Goal: Transaction & Acquisition: Complete application form

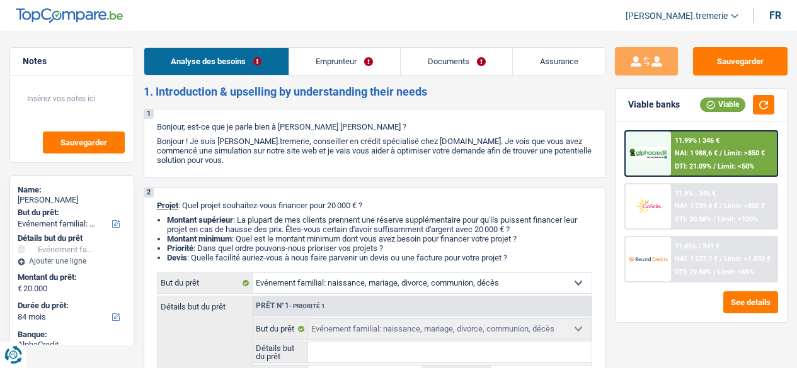
select select "familyEvent"
select select "84"
select select "familyEvent"
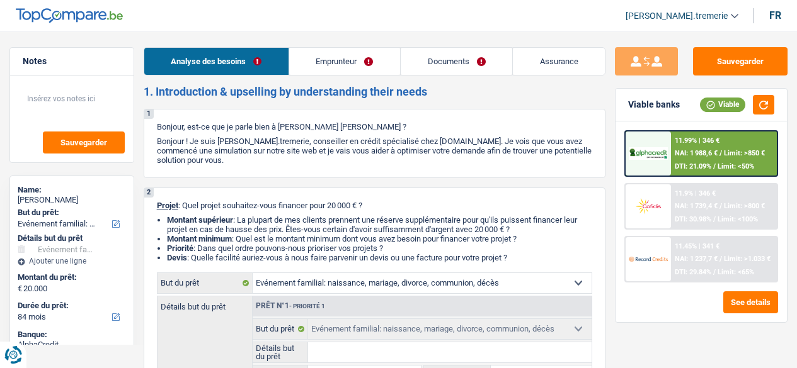
select select "84"
select select "privateEmployee"
select select "netSalary"
select select "mealVouchers"
select select "liveWithParents"
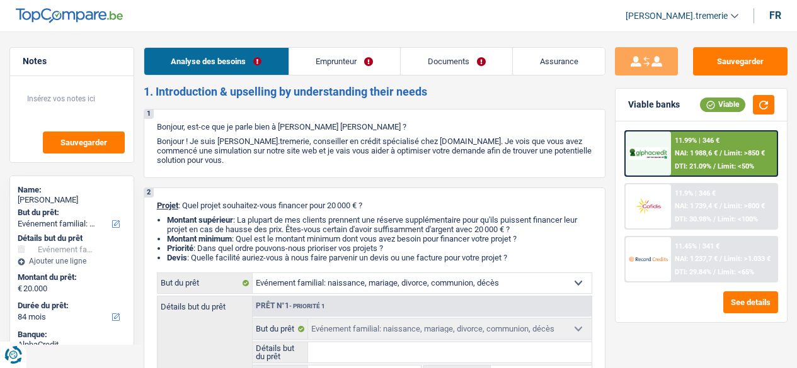
select select "cardOrCredit"
select select "familyEvent"
select select "84"
click at [433, 61] on link "Documents" at bounding box center [456, 61] width 111 height 27
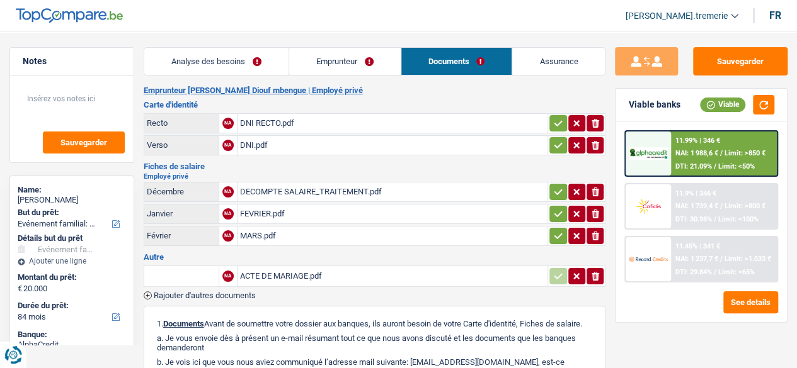
click at [329, 124] on div "DNI RECTO.pdf" at bounding box center [392, 123] width 305 height 19
click at [253, 148] on div "DNI.pdf" at bounding box center [392, 145] width 305 height 19
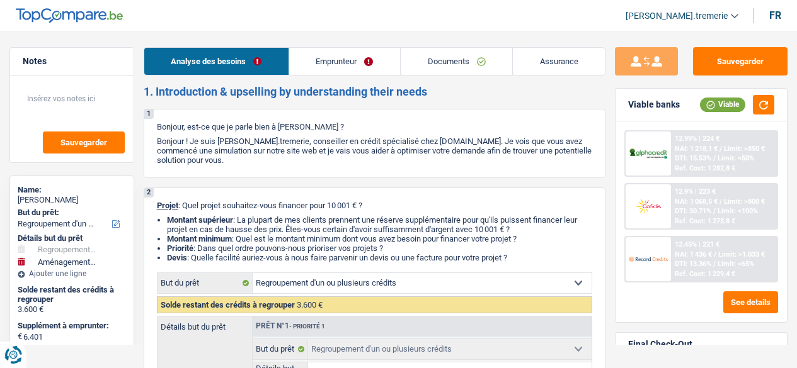
select select "refinancing"
select select "movingOrInstallation"
select select "60"
select select "refinancing"
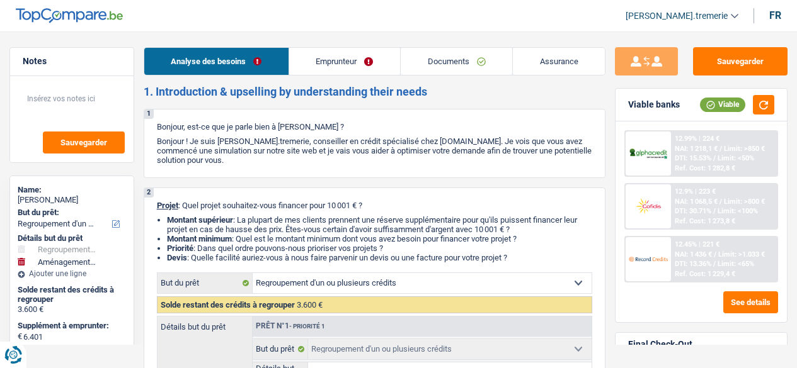
select select "refinancing"
select select "false"
select select "movingOrInstallation"
select select "false"
select select "60"
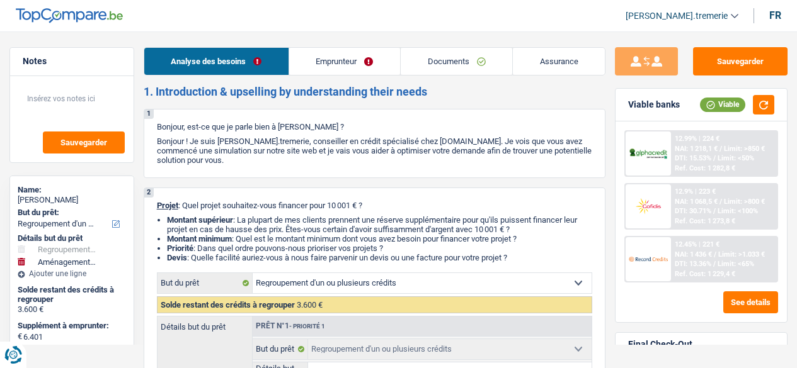
select select "worker"
select select "netSalary"
select select "mealVouchers"
select select "liveWithParents"
select select "personalLoan"
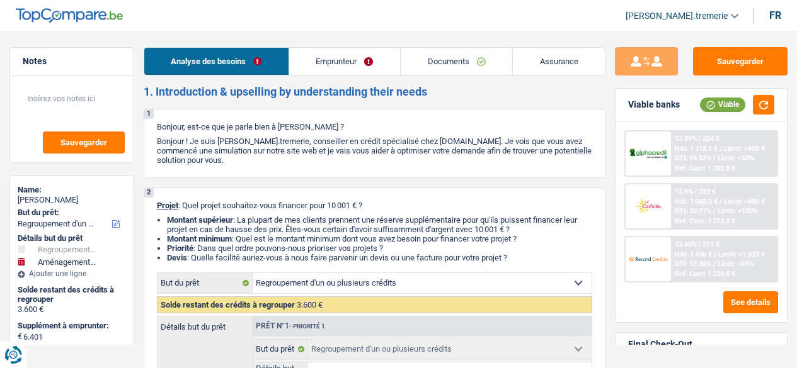
select select "homeFurnishingOrRelocation"
select select "48"
select select "refinancing"
select select "false"
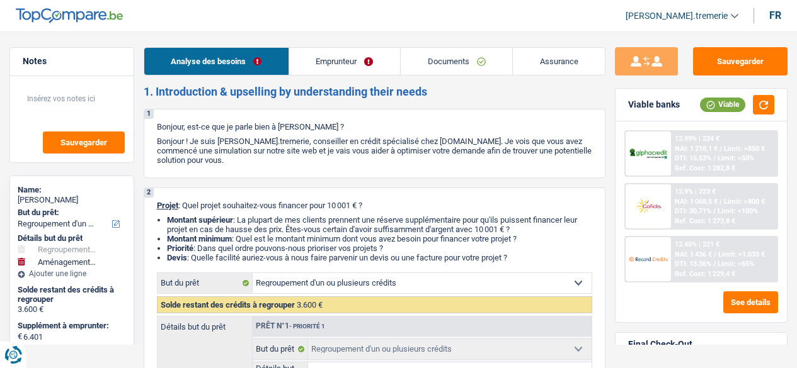
select select "movingOrInstallation"
select select "false"
select select "60"
drag, startPoint x: 0, startPoint y: 0, endPoint x: 482, endPoint y: 63, distance: 486.5
click at [482, 63] on link "Documents" at bounding box center [456, 61] width 111 height 27
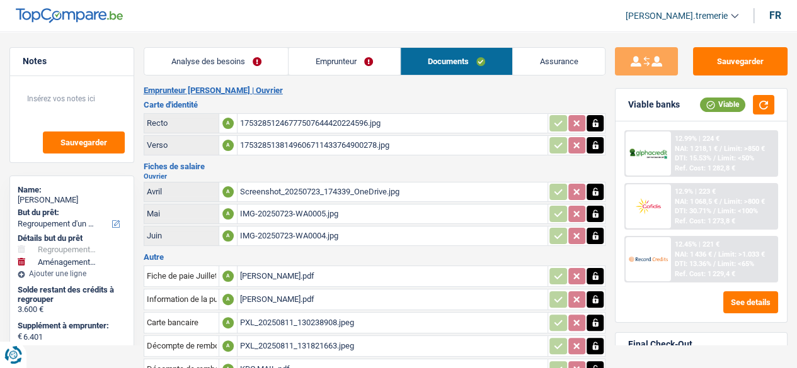
click at [275, 120] on div "17532851246777507644420224596.jpg" at bounding box center [392, 123] width 305 height 19
click at [264, 139] on div "1753285138149606711433764900278.jpg" at bounding box center [392, 145] width 305 height 19
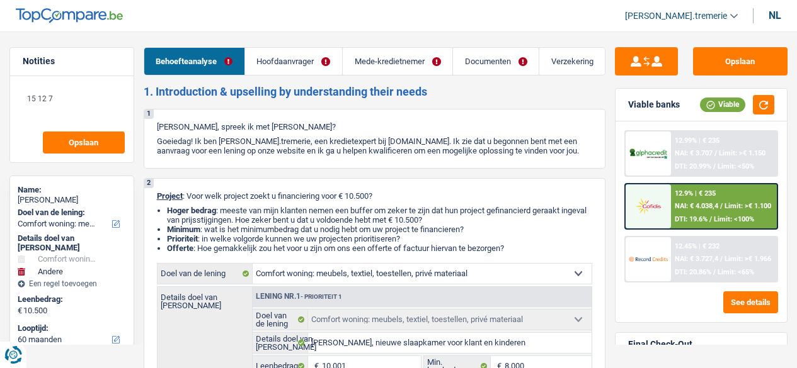
select select "household"
select select "other"
select select "60"
select select "household"
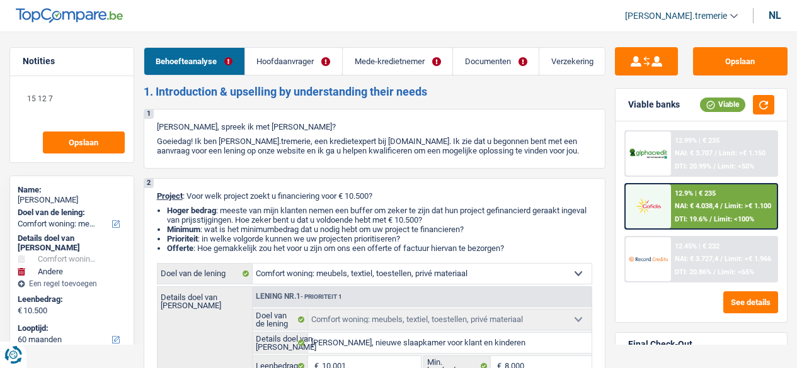
select select "household"
select select "false"
select select "other"
select select "60"
select select "worker"
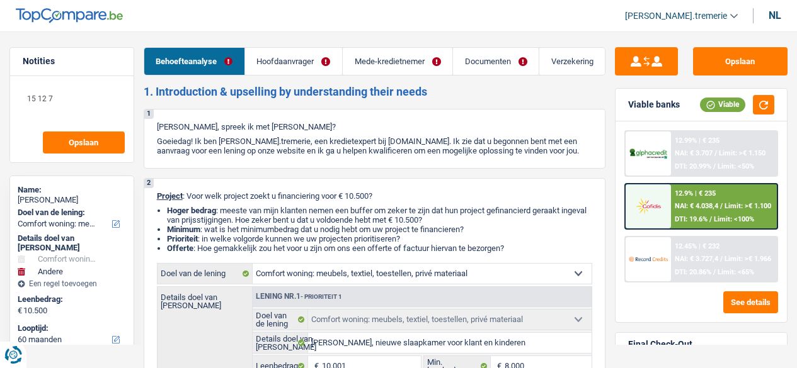
select select "privateEmployee"
select select "familyAllowances"
select select "netSalary"
select select "mealVouchers"
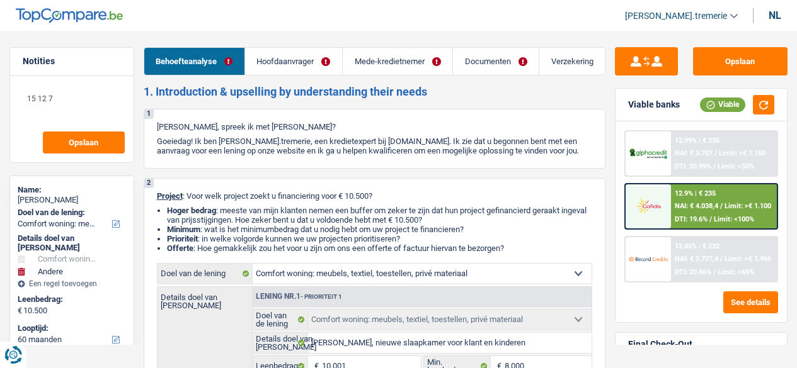
select select "rents"
select select "household"
select select "false"
select select "other"
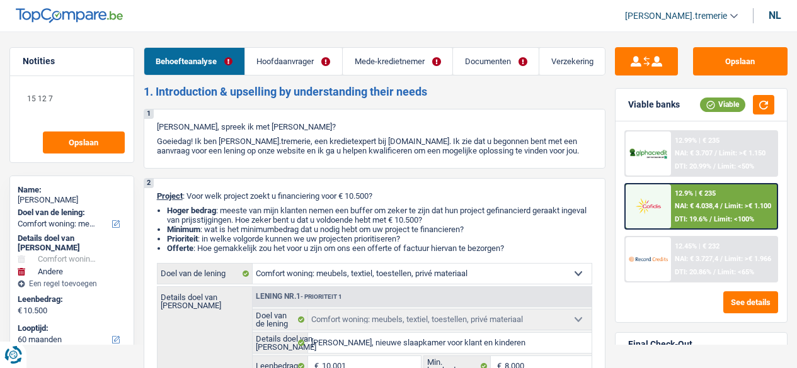
select select "60"
click at [498, 62] on link "Documenten" at bounding box center [496, 61] width 86 height 27
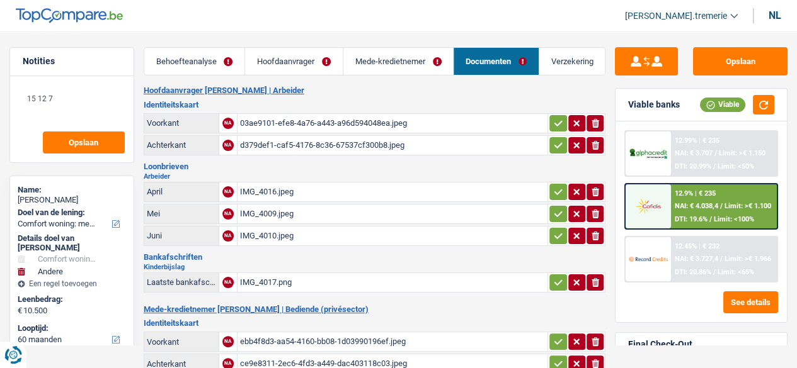
click at [312, 117] on div "03ae9101-efe8-4a76-a443-a96d594048ea.jpeg" at bounding box center [392, 123] width 305 height 19
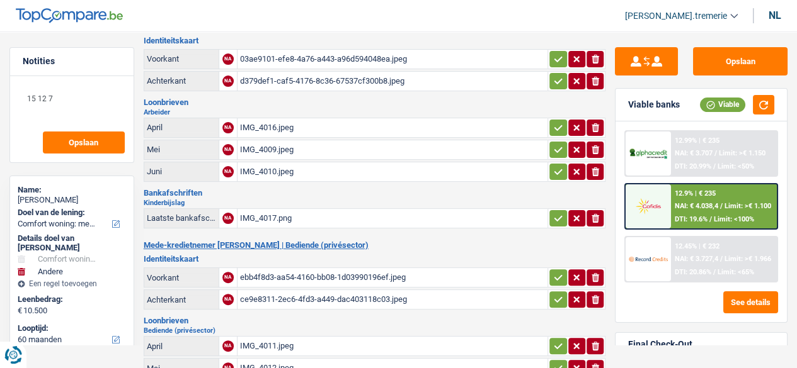
scroll to position [65, 0]
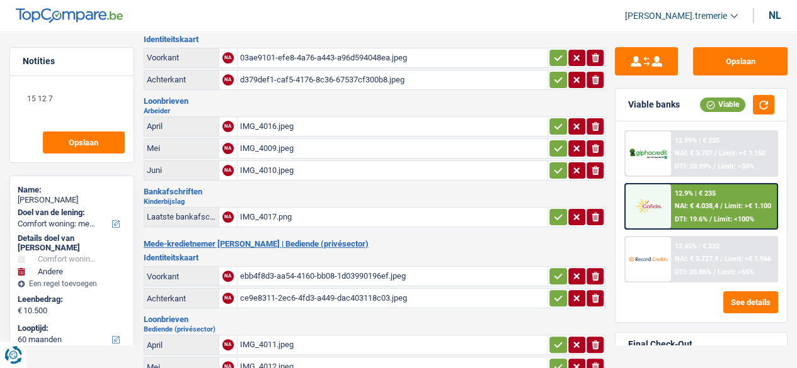
click at [270, 267] on div "ebb4f8d3-aa54-4160-bb08-1d03990196ef.jpeg" at bounding box center [392, 276] width 305 height 19
click at [267, 298] on div "ce9e8311-2ec6-4fd3-a449-dac403118c03.jpeg" at bounding box center [392, 298] width 305 height 19
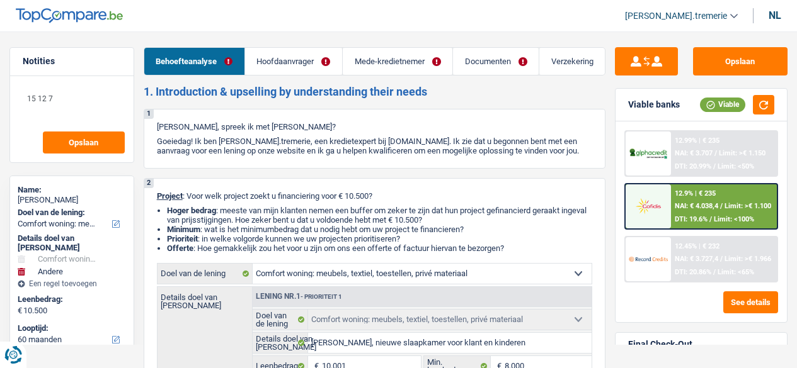
select select "household"
select select "other"
select select "60"
select select "household"
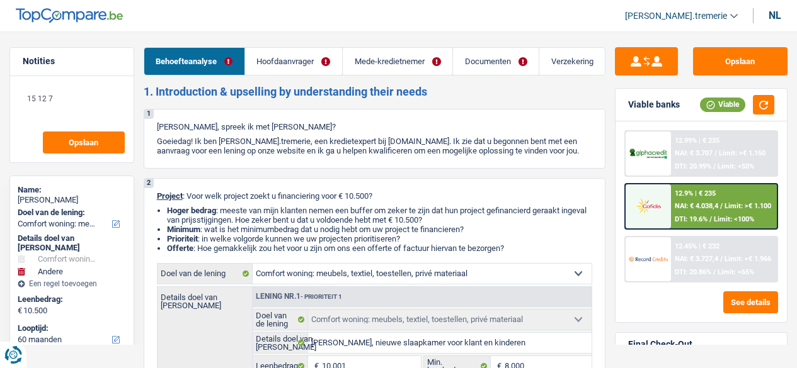
select select "household"
select select "false"
select select "other"
select select "60"
select select "worker"
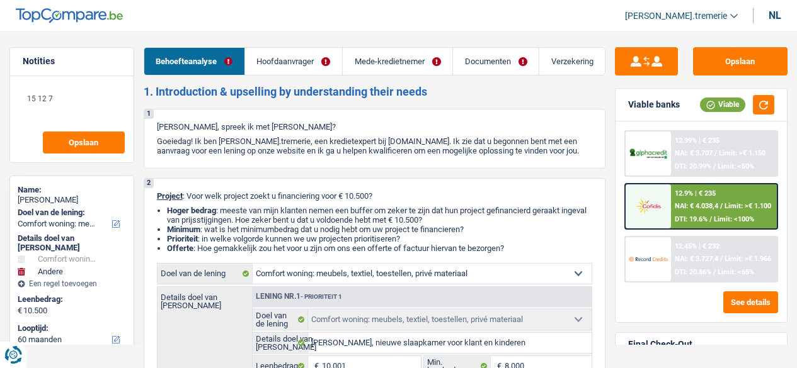
select select "privateEmployee"
select select "familyAllowances"
select select "netSalary"
select select "mealVouchers"
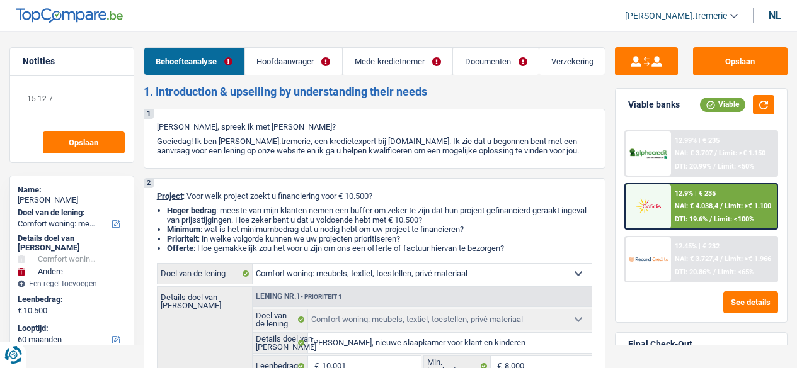
select select "rents"
select select "household"
select select "false"
select select "other"
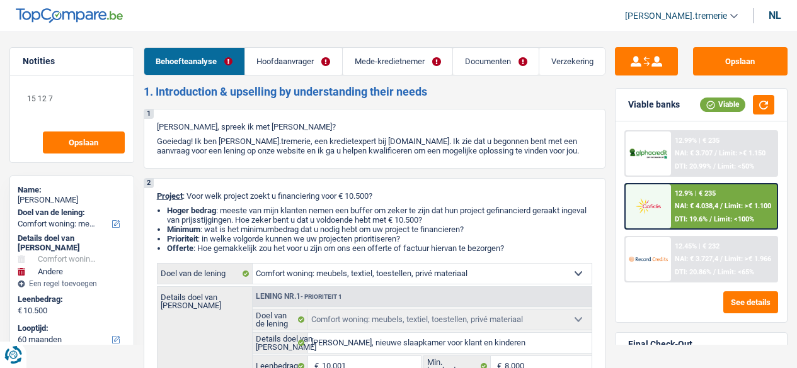
select select "60"
click at [482, 67] on link "Documenten" at bounding box center [496, 61] width 86 height 27
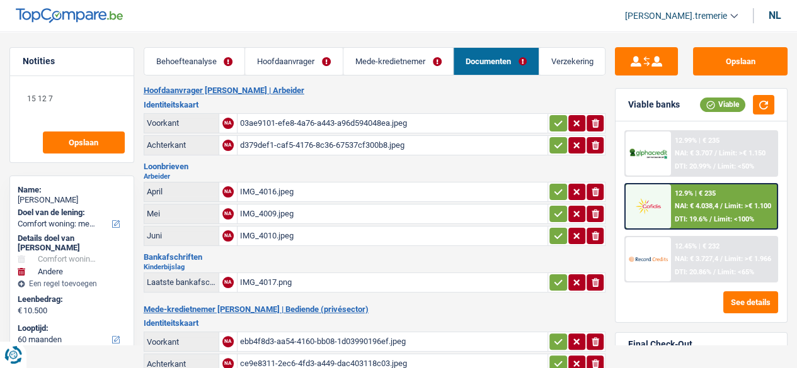
click at [310, 188] on div "IMG_4016.jpeg" at bounding box center [392, 192] width 305 height 19
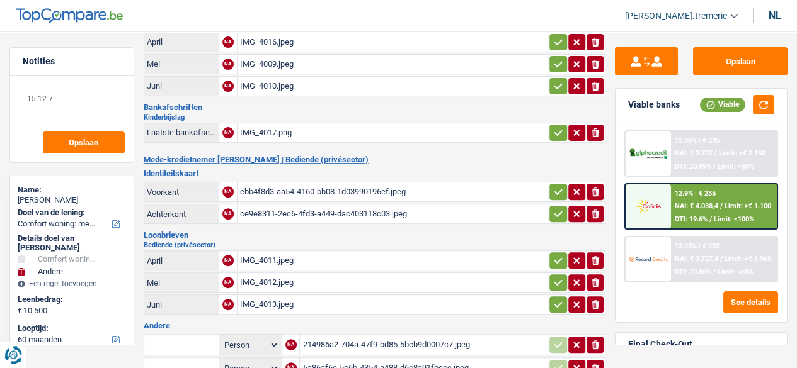
scroll to position [154, 0]
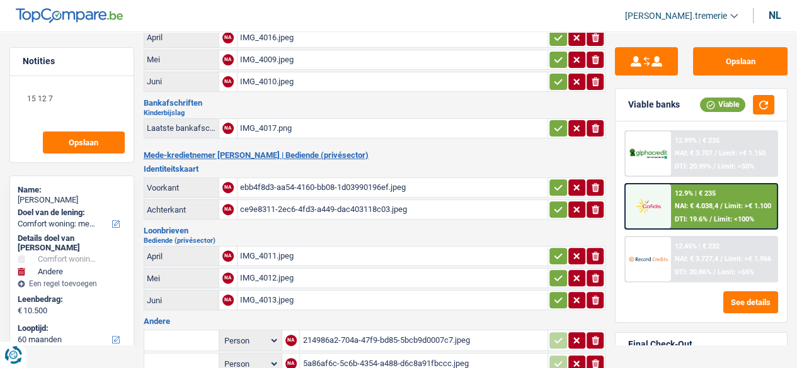
click at [275, 291] on div "IMG_4013.jpeg" at bounding box center [392, 300] width 305 height 19
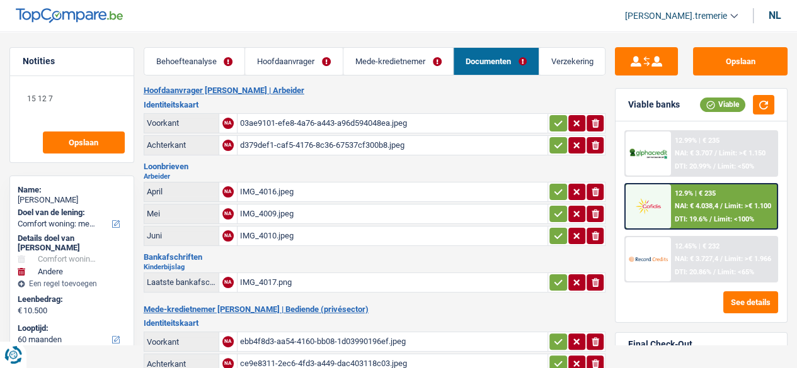
click at [351, 60] on link "Mede-kredietnemer" at bounding box center [398, 61] width 110 height 27
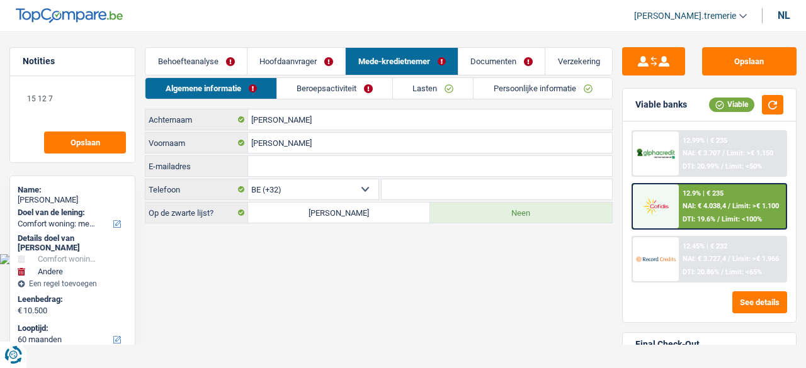
click at [310, 79] on link "Beroepsactiviteit" at bounding box center [334, 88] width 115 height 21
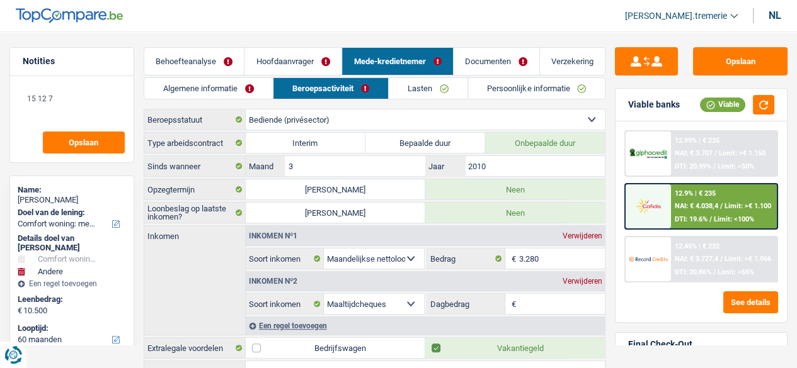
click at [498, 62] on link "Documenten" at bounding box center [496, 61] width 86 height 27
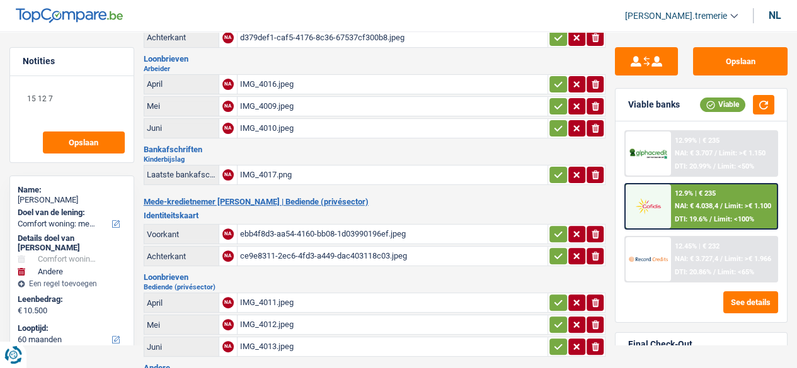
scroll to position [304, 0]
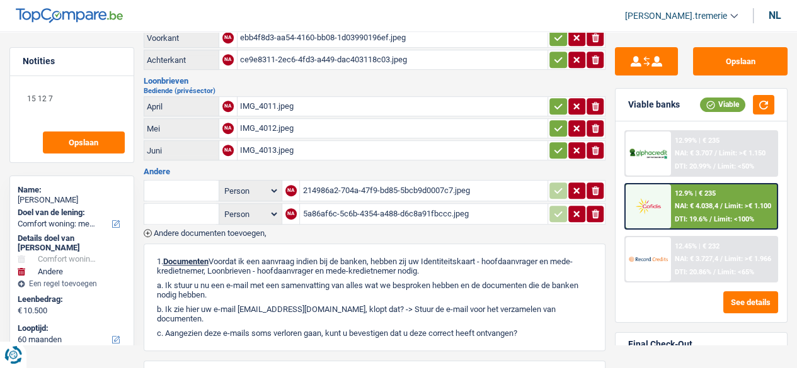
click at [171, 185] on input "text" at bounding box center [181, 191] width 69 height 20
type input "gezin"
click at [354, 181] on div "214986a2-704a-47f9-bd85-5bcb9d0007c7.jpeg" at bounding box center [423, 190] width 242 height 19
click at [359, 208] on div "5a86af6c-5c6b-4354-a488-d6c8a91fbccc.jpeg" at bounding box center [423, 214] width 242 height 19
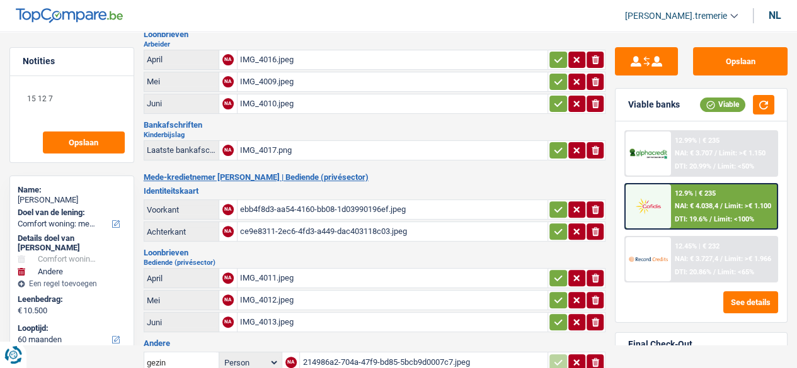
scroll to position [84, 0]
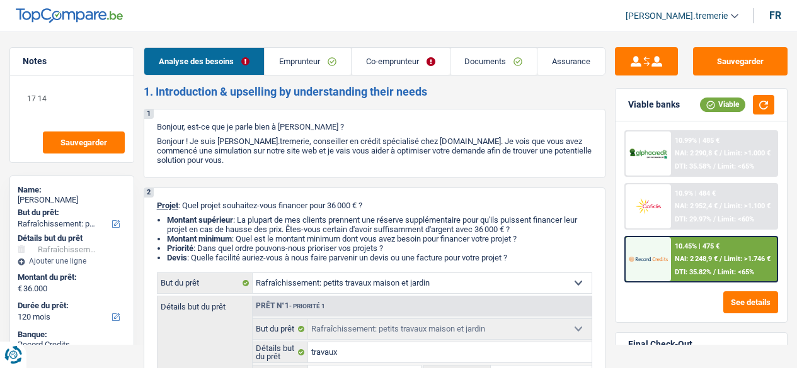
select select "houseOrGarden"
select select "120"
select select "houseOrGarden"
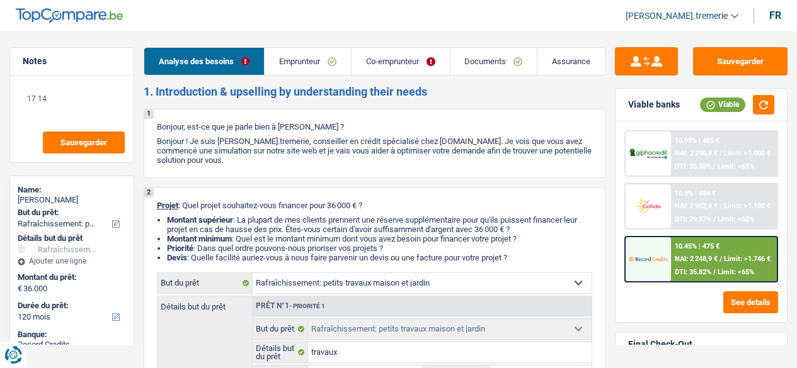
select select "yes"
select select "120"
select select "worker"
select select "familyAllowances"
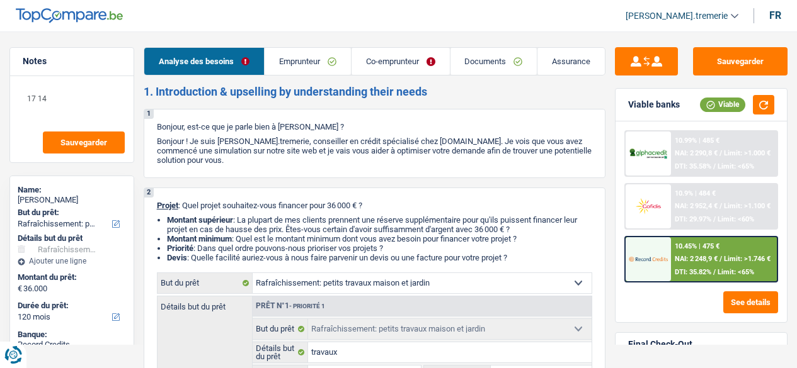
select select "netSalary"
select select "mealVouchers"
select select "netSalary"
select select "ownerWithMortgage"
select select "mortgage"
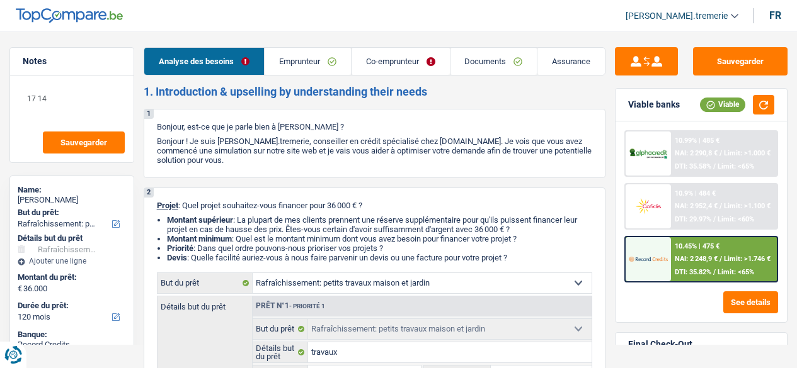
select select "360"
select select "personalLoan"
select select "other"
select select "24"
select select "houseOrGarden"
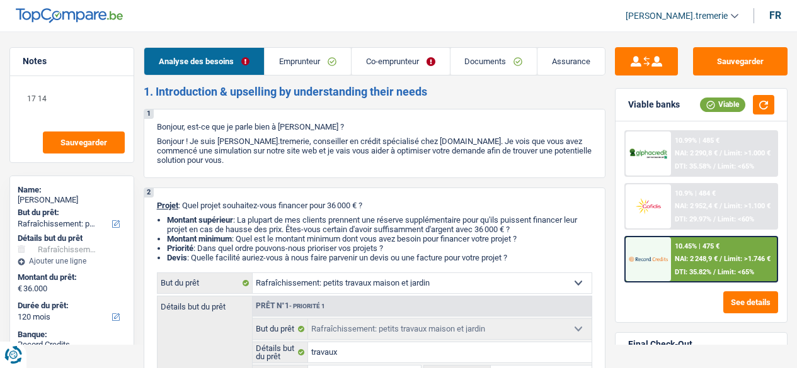
select select "houseOrGarden"
select select "yes"
select select "120"
click at [473, 73] on link "Documents" at bounding box center [493, 61] width 87 height 27
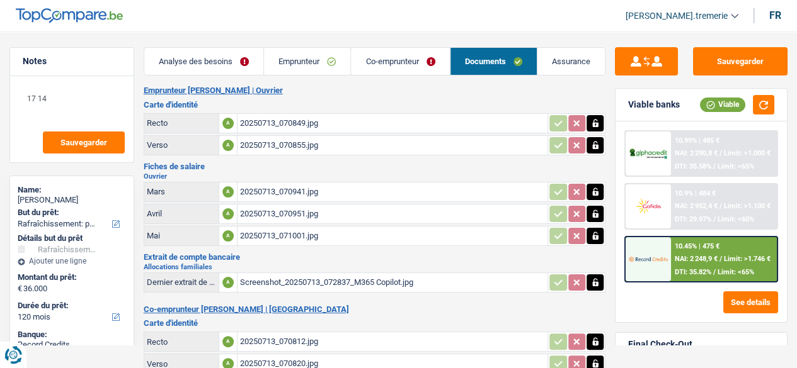
click at [282, 231] on div "20250713_071001.jpg" at bounding box center [392, 236] width 305 height 19
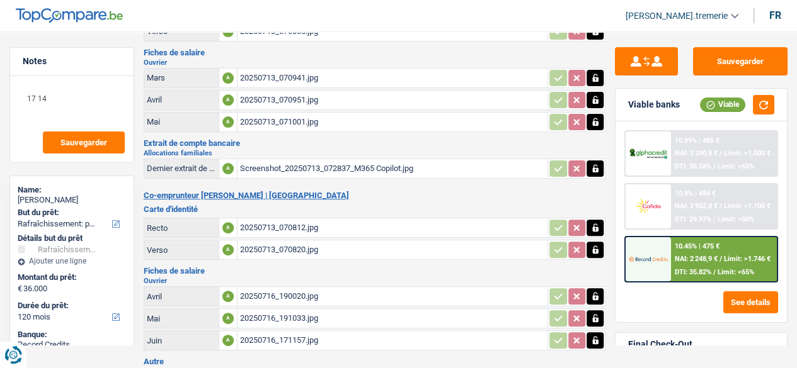
scroll to position [174, 0]
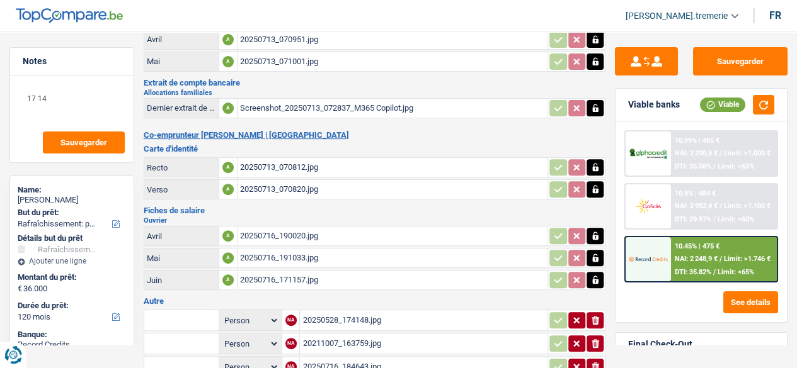
click at [263, 271] on div "20250716_171157.jpg" at bounding box center [392, 280] width 305 height 19
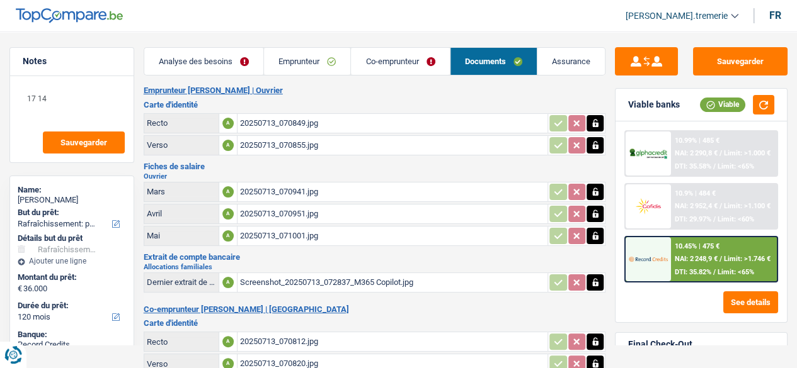
click at [402, 66] on link "Co-emprunteur" at bounding box center [400, 61] width 98 height 27
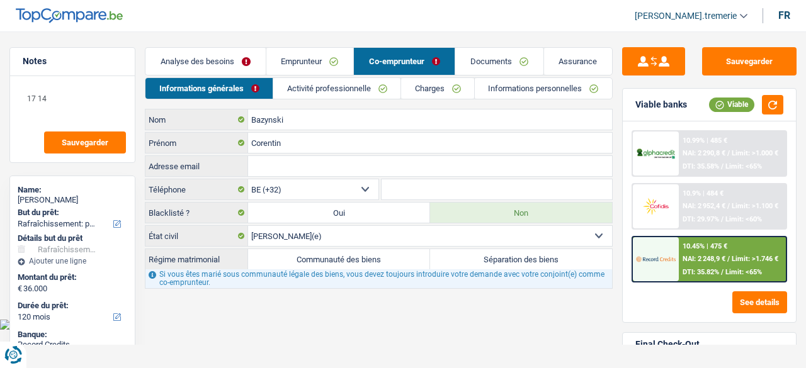
click at [342, 86] on link "Activité professionnelle" at bounding box center [336, 88] width 127 height 21
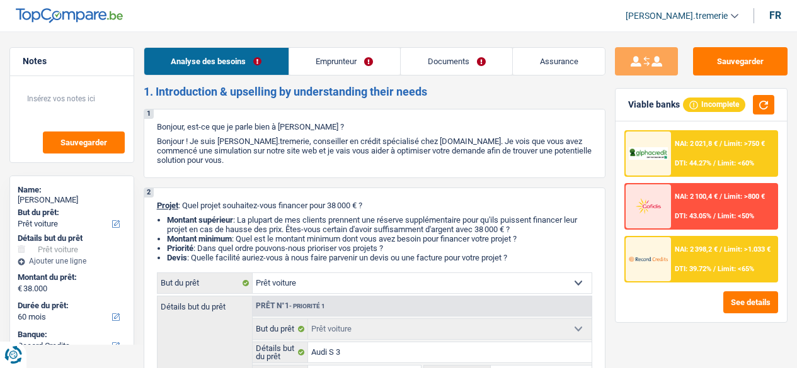
select select "car"
select select "60"
select select "record credits"
select select "car"
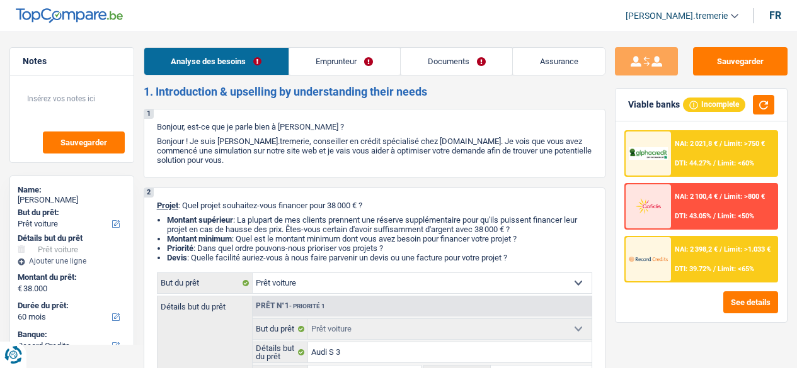
select select "car"
select select "yes"
select select "60"
select select "publicEmployee"
select select "netSalary"
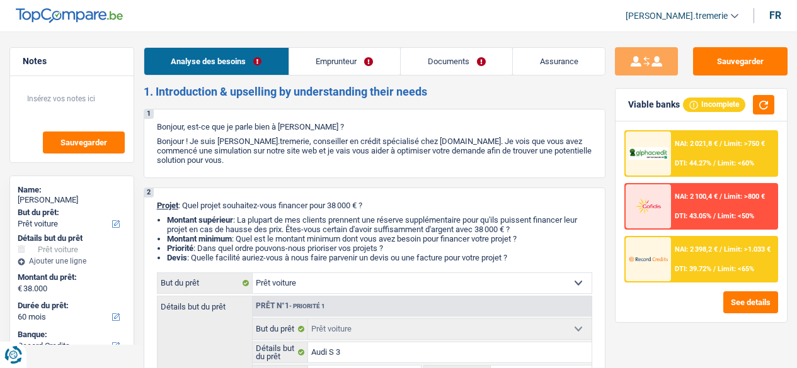
select select "mealVouchers"
select select "rents"
select select "car"
select select "yes"
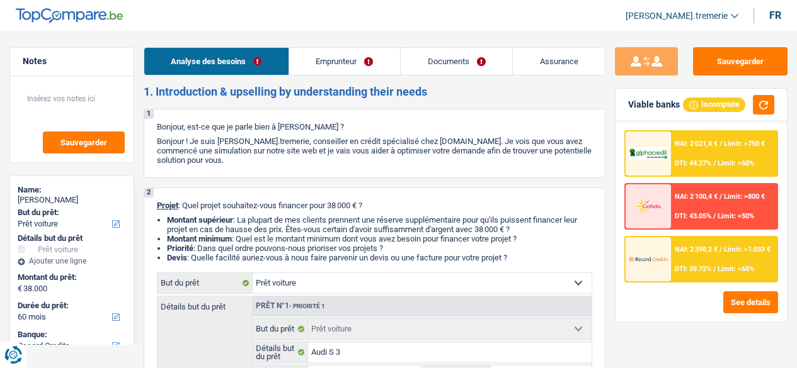
select select "60"
click at [455, 60] on link "Documents" at bounding box center [456, 61] width 111 height 27
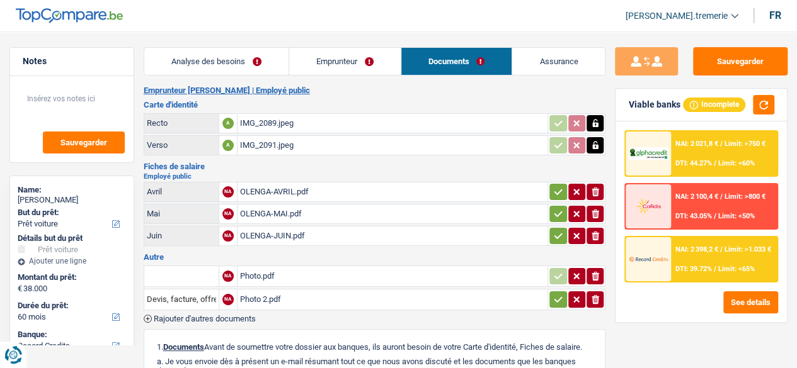
click at [304, 185] on div "OLENGA-AVRIL.pdf" at bounding box center [392, 192] width 305 height 19
click at [299, 215] on div "OLENGA-MAI.pdf" at bounding box center [392, 214] width 305 height 19
click at [300, 234] on div "OLENGA-JUIN.pdf" at bounding box center [392, 236] width 305 height 19
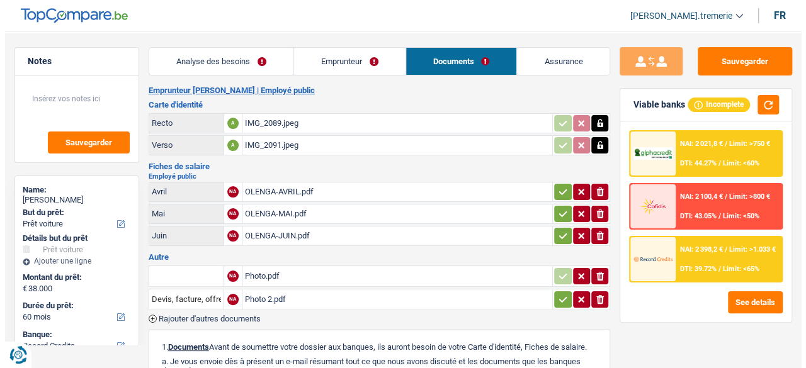
scroll to position [259, 0]
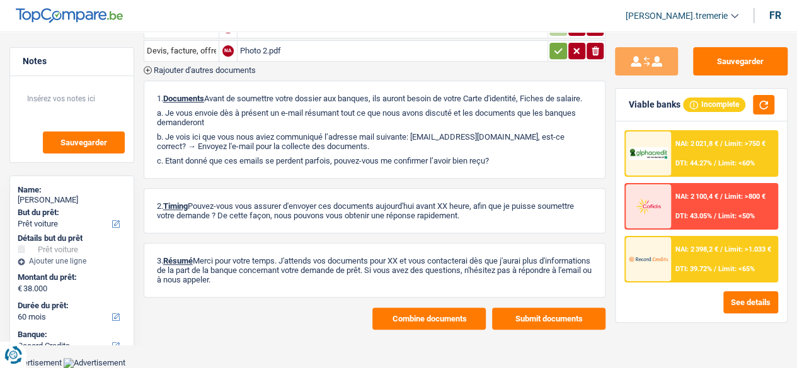
click at [399, 313] on button "Combine documents" at bounding box center [428, 319] width 113 height 22
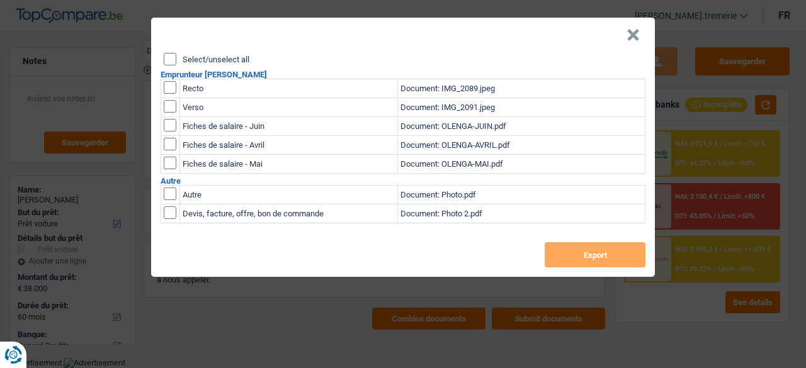
click at [173, 119] on input "checkbox" at bounding box center [170, 125] width 13 height 13
checkbox input "true"
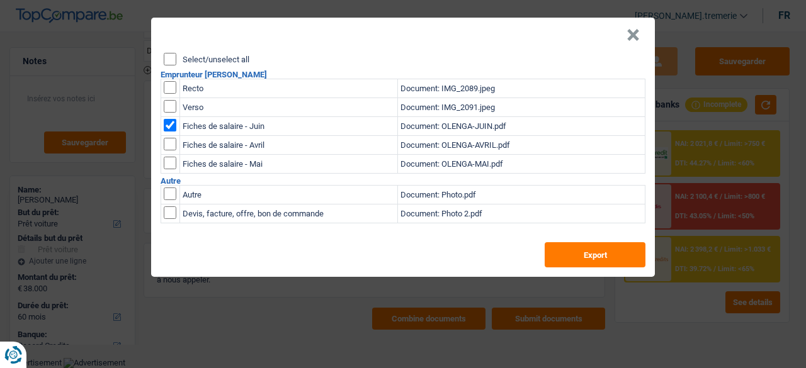
click at [168, 132] on input "checkbox" at bounding box center [170, 125] width 13 height 13
checkbox input "true"
click at [168, 172] on td at bounding box center [170, 164] width 19 height 19
click at [169, 132] on input "checkbox" at bounding box center [170, 125] width 13 height 13
checkbox input "true"
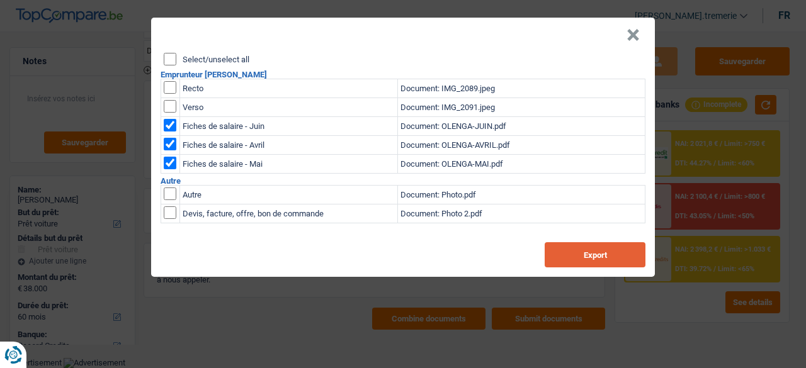
click at [580, 254] on button "Export" at bounding box center [595, 254] width 101 height 25
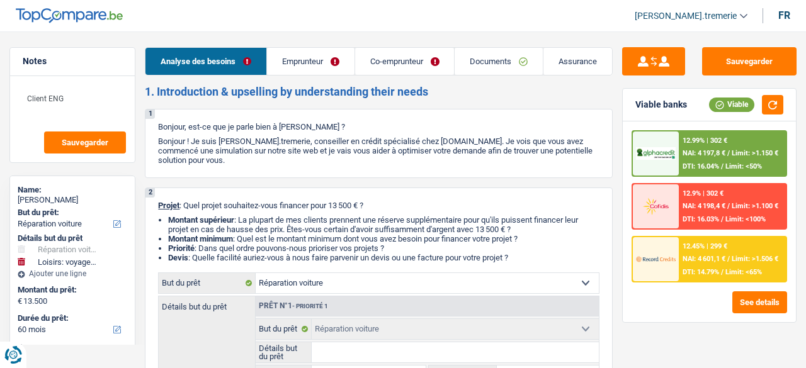
select select "carRepair"
select select "hobbies"
select select "60"
select select "record credits"
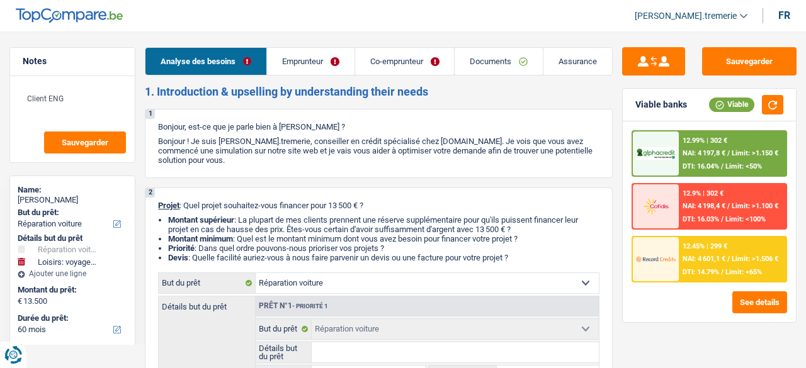
select select "carRepair"
select select "false"
select select "hobbies"
select select "false"
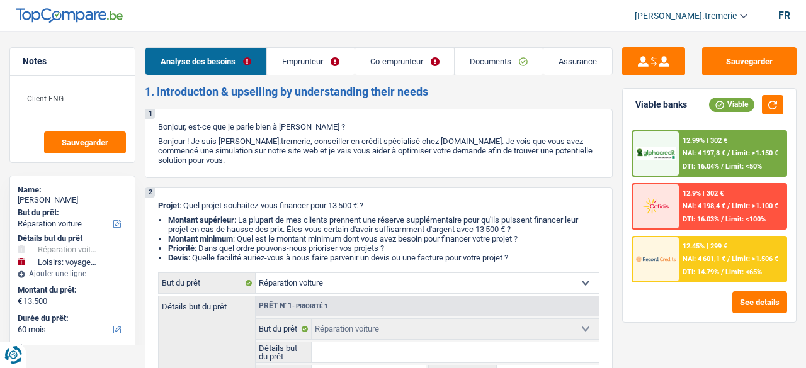
select select "60"
select select "worker"
select select "netSalary"
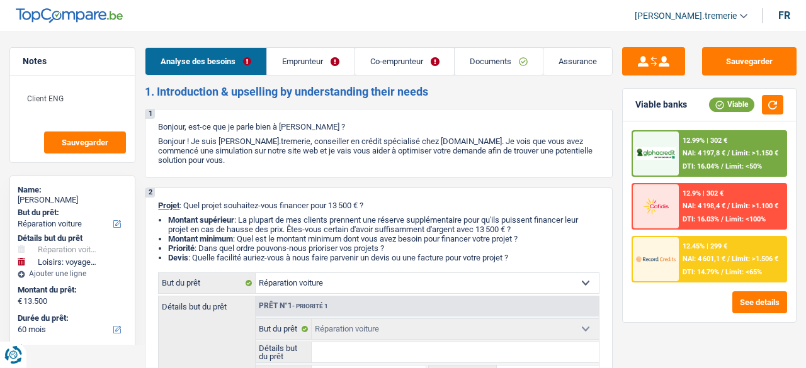
select select "rents"
select select "carRepair"
select select "false"
select select "hobbies"
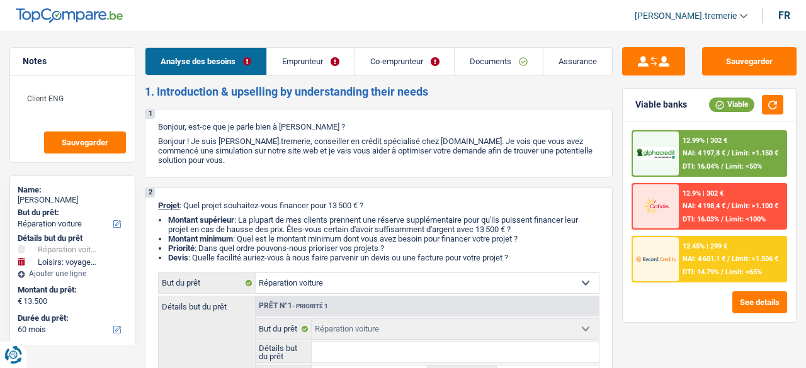
select select "false"
select select "60"
click at [491, 60] on link "Documents" at bounding box center [493, 61] width 87 height 27
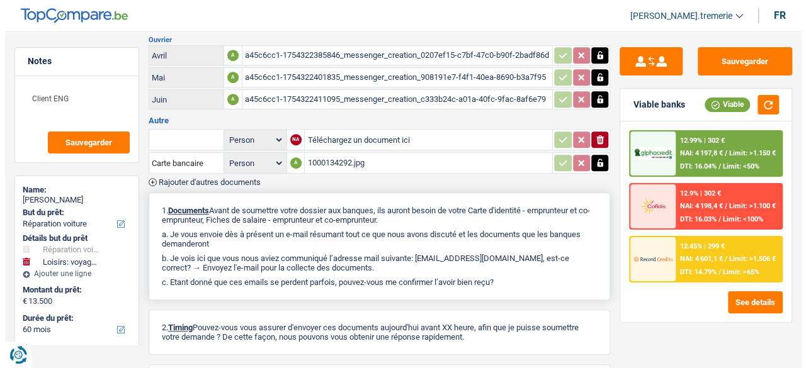
scroll to position [428, 0]
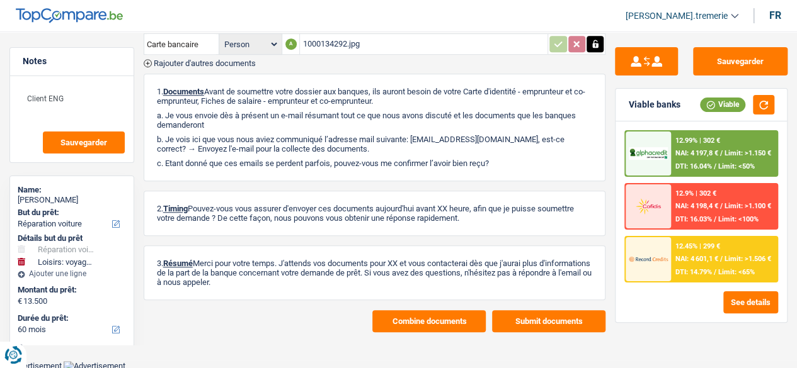
click at [397, 316] on button "Combine documents" at bounding box center [428, 321] width 113 height 22
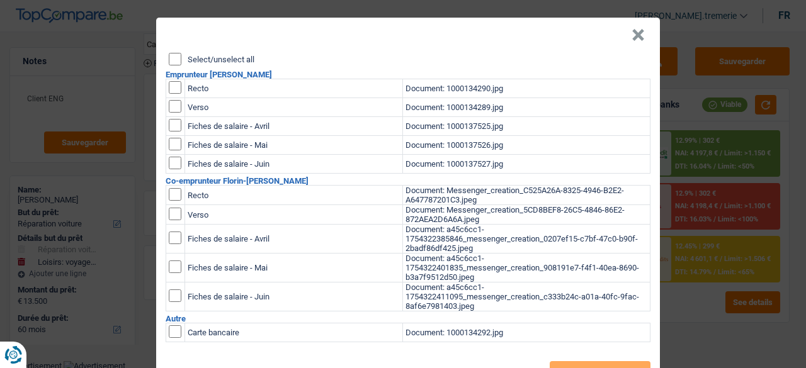
scroll to position [0, 0]
click at [171, 123] on input "checkbox" at bounding box center [175, 125] width 13 height 13
checkbox input "true"
click at [169, 132] on input "checkbox" at bounding box center [175, 125] width 13 height 13
checkbox input "true"
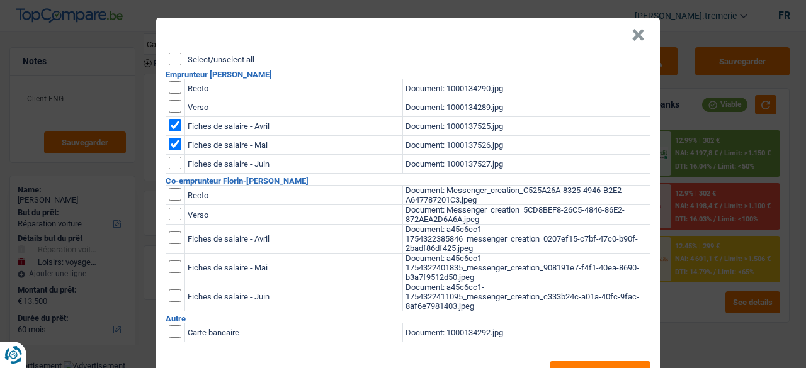
click at [169, 132] on input "checkbox" at bounding box center [175, 125] width 13 height 13
checkbox input "true"
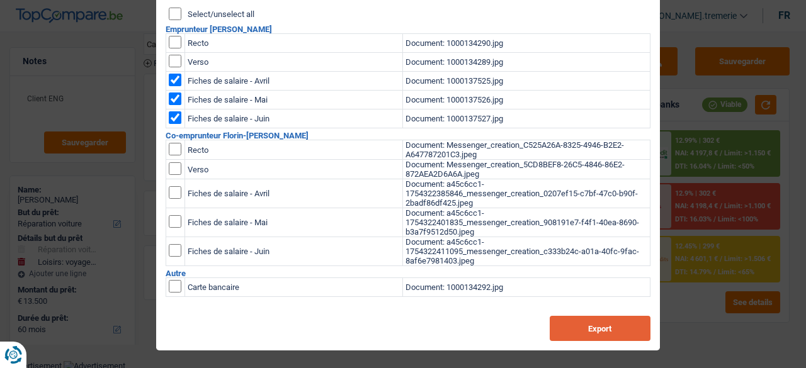
click at [555, 323] on button "Export" at bounding box center [600, 328] width 101 height 25
click at [171, 74] on input "checkbox" at bounding box center [175, 80] width 13 height 13
checkbox input "false"
click at [169, 86] on input "checkbox" at bounding box center [175, 80] width 13 height 13
checkbox input "false"
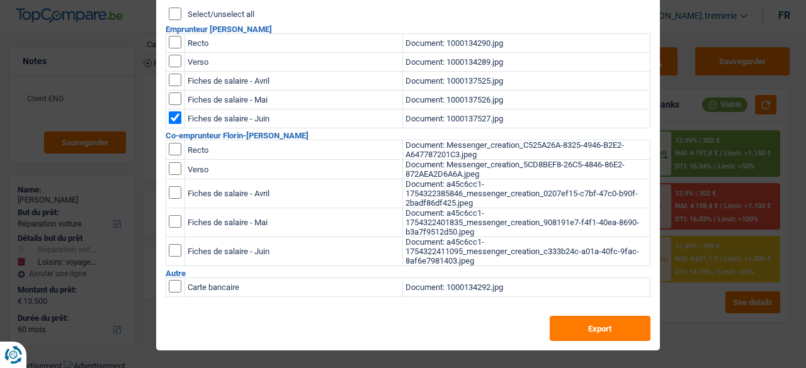
click at [169, 86] on input "checkbox" at bounding box center [175, 80] width 13 height 13
checkbox input "false"
click at [171, 188] on input "checkbox" at bounding box center [175, 192] width 13 height 13
checkbox input "true"
click at [169, 199] on input "checkbox" at bounding box center [175, 192] width 13 height 13
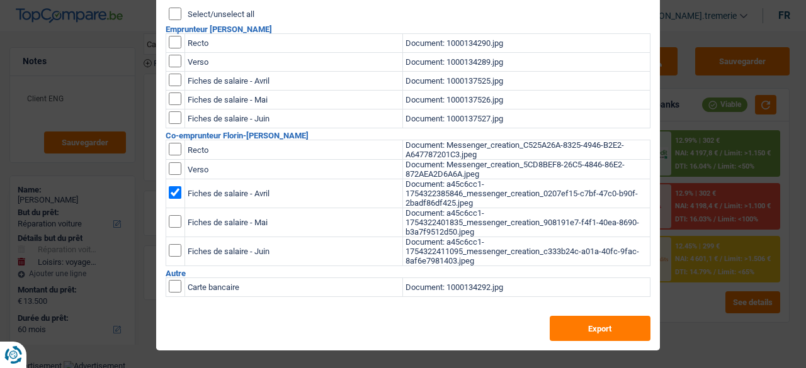
checkbox input "true"
click at [169, 199] on input "checkbox" at bounding box center [175, 192] width 13 height 13
checkbox input "true"
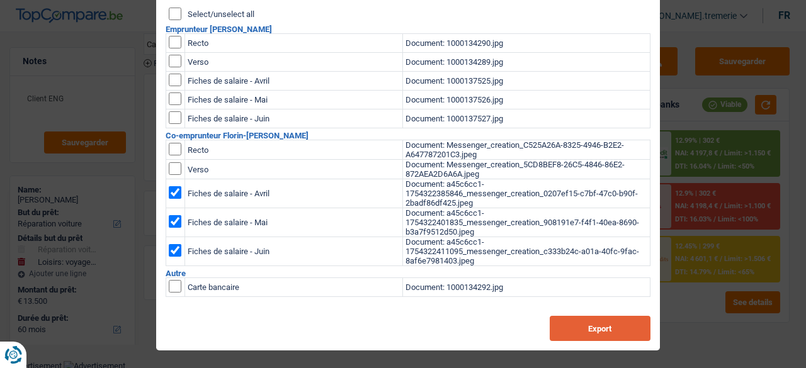
click at [586, 336] on button "Export" at bounding box center [600, 328] width 101 height 25
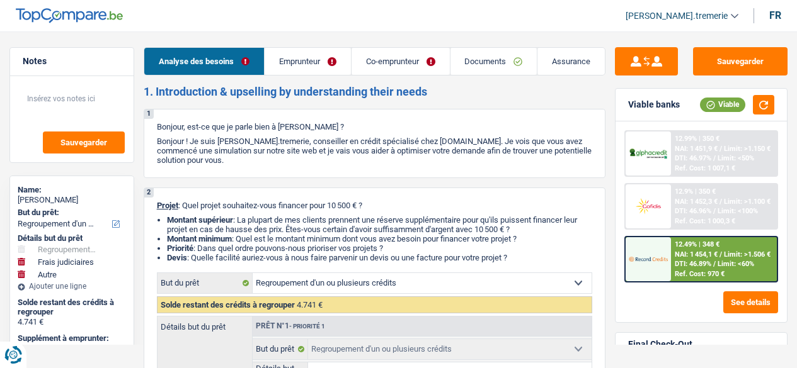
select select "refinancing"
select select "judicial"
select select "other"
select select "36"
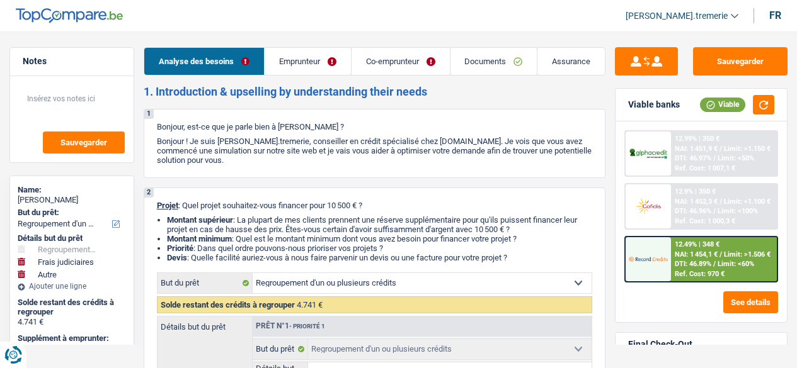
select select "refinancing"
select select "judicial"
select select "other"
select select "36"
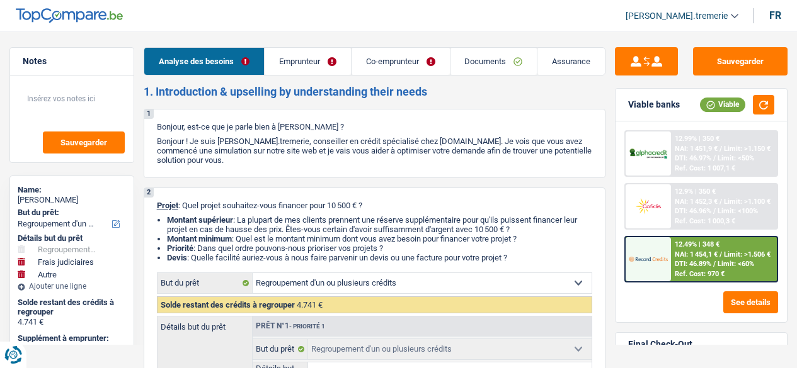
select select "mutuality"
select select "mutualityIndemnity"
select select "rents"
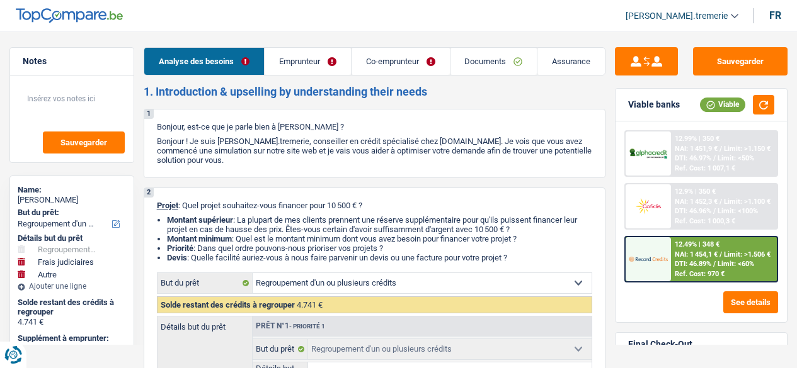
select select "personalLoan"
select select "homeFurnishingOrRelocation"
select select "60"
select select "personalLoan"
select select "other"
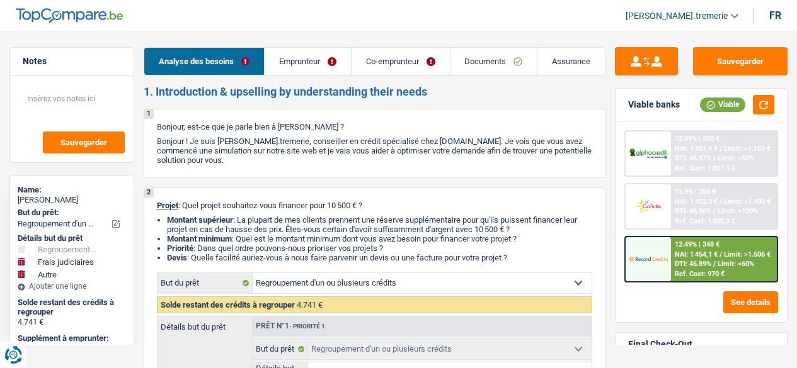
select select "24"
select select "refinancing"
select select "judicial"
select select "other"
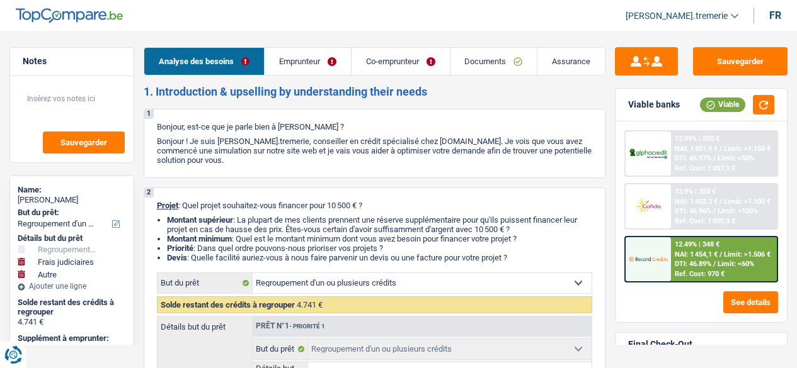
select select "36"
select select "applicant"
click at [498, 51] on link "Documents" at bounding box center [493, 61] width 87 height 27
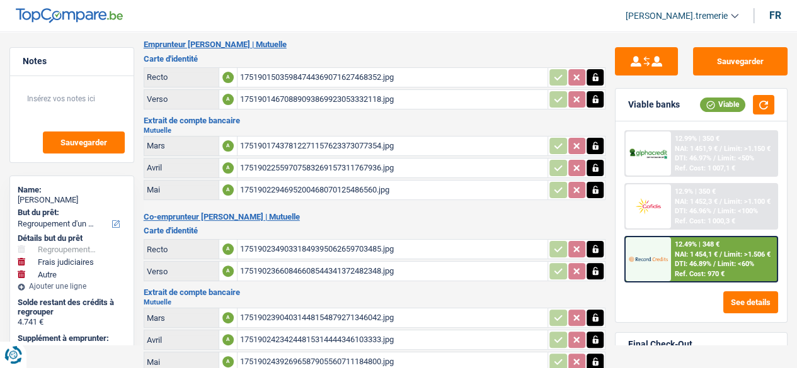
scroll to position [49, 0]
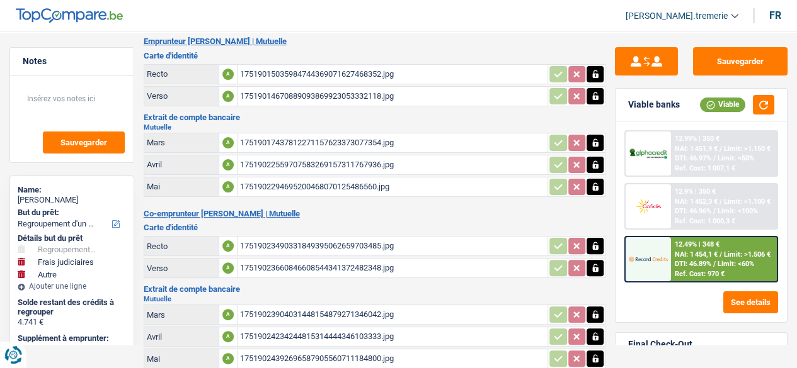
click at [294, 145] on div "17519017437812271157623373077354.jpg" at bounding box center [392, 143] width 305 height 19
click at [271, 181] on div "1751902294695200468070125486560.jpg" at bounding box center [392, 187] width 305 height 19
click at [297, 156] on div "17519022559707583269157311767936.jpg" at bounding box center [392, 165] width 305 height 19
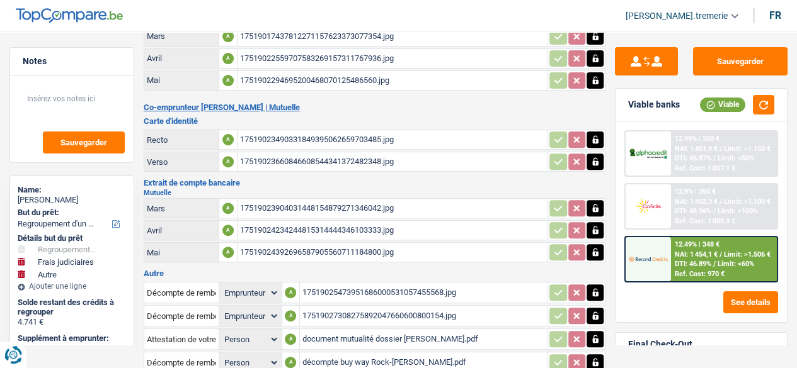
scroll to position [159, 0]
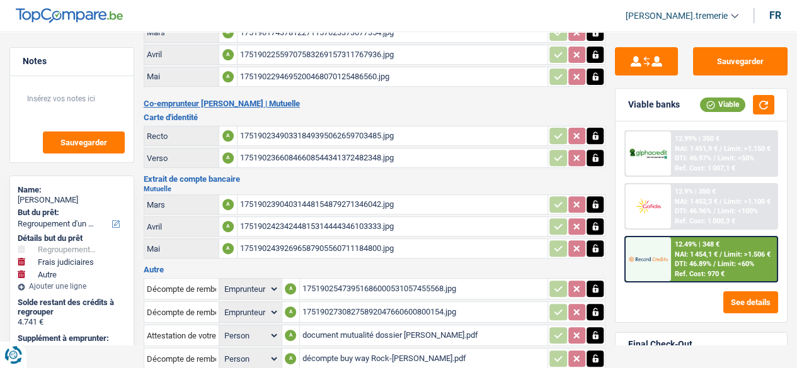
click at [331, 239] on div "17519024392696587905560711184800.jpg" at bounding box center [392, 248] width 305 height 19
click at [325, 217] on div "17519024234244815314444346103333.jpg" at bounding box center [392, 226] width 305 height 19
